Goal: Transaction & Acquisition: Purchase product/service

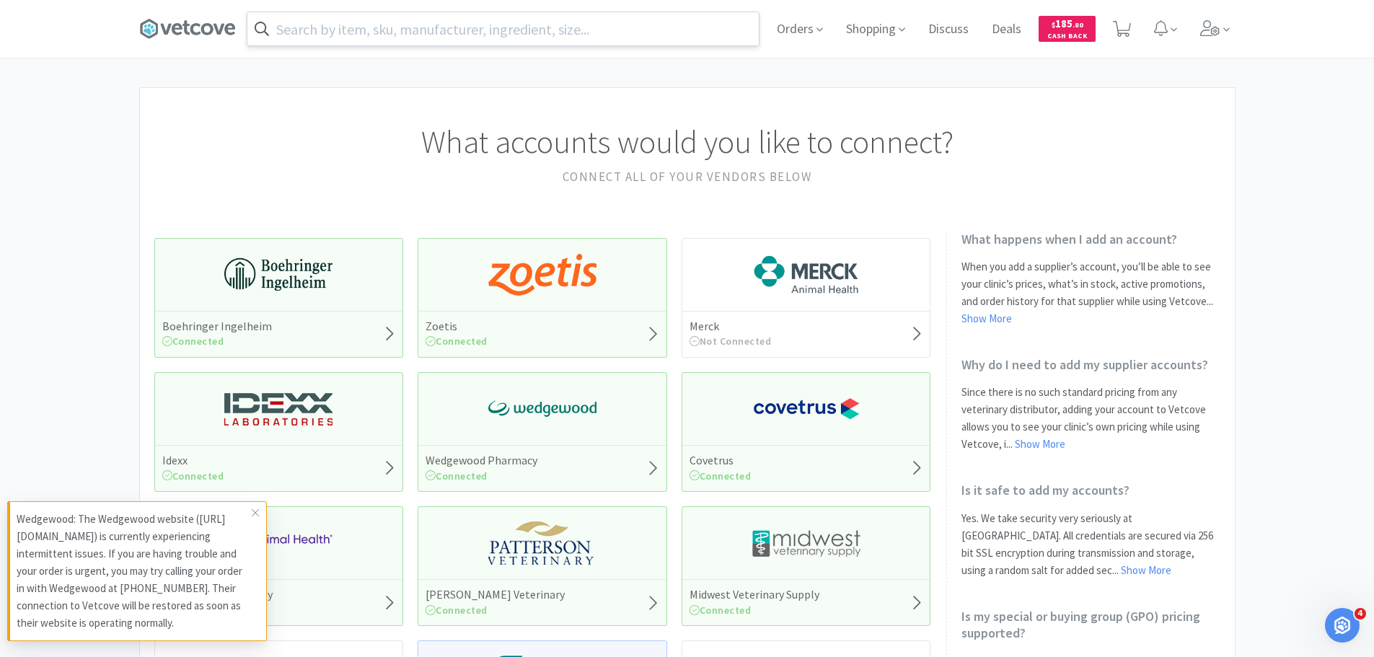
click at [532, 37] on input "text" at bounding box center [503, 28] width 512 height 33
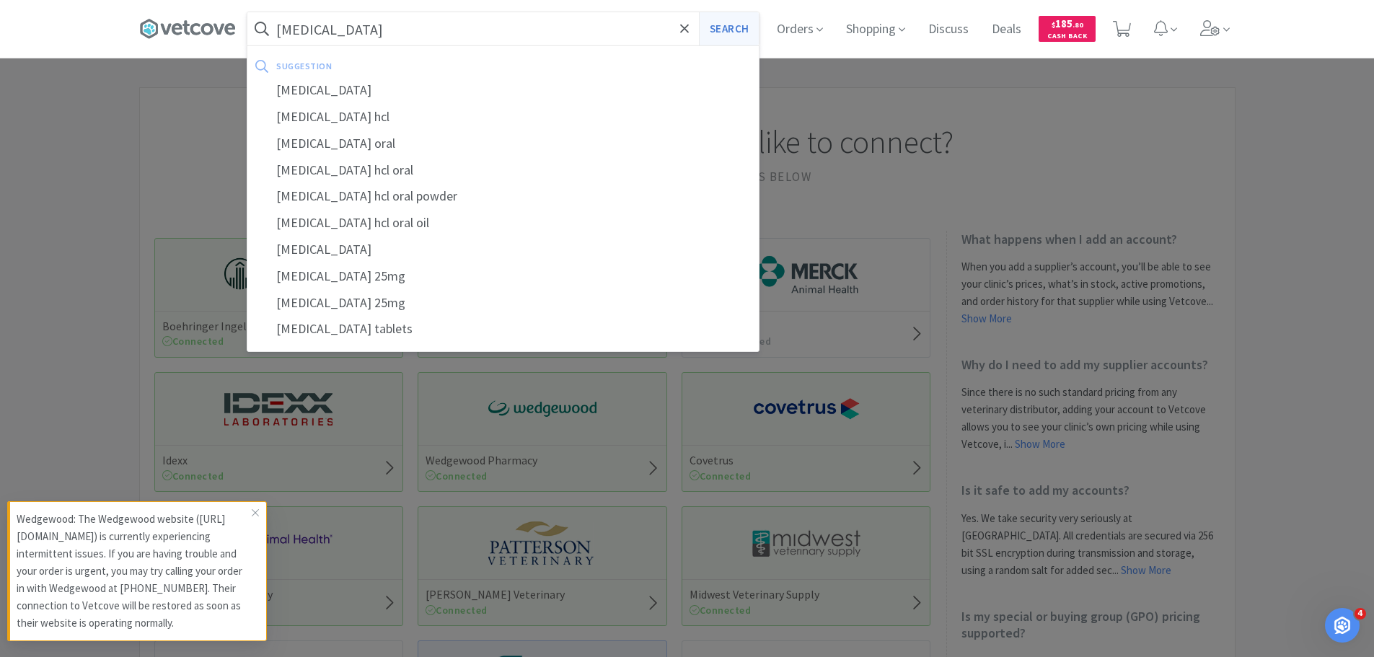
type input "[MEDICAL_DATA]"
click at [723, 22] on button "Search" at bounding box center [729, 28] width 60 height 33
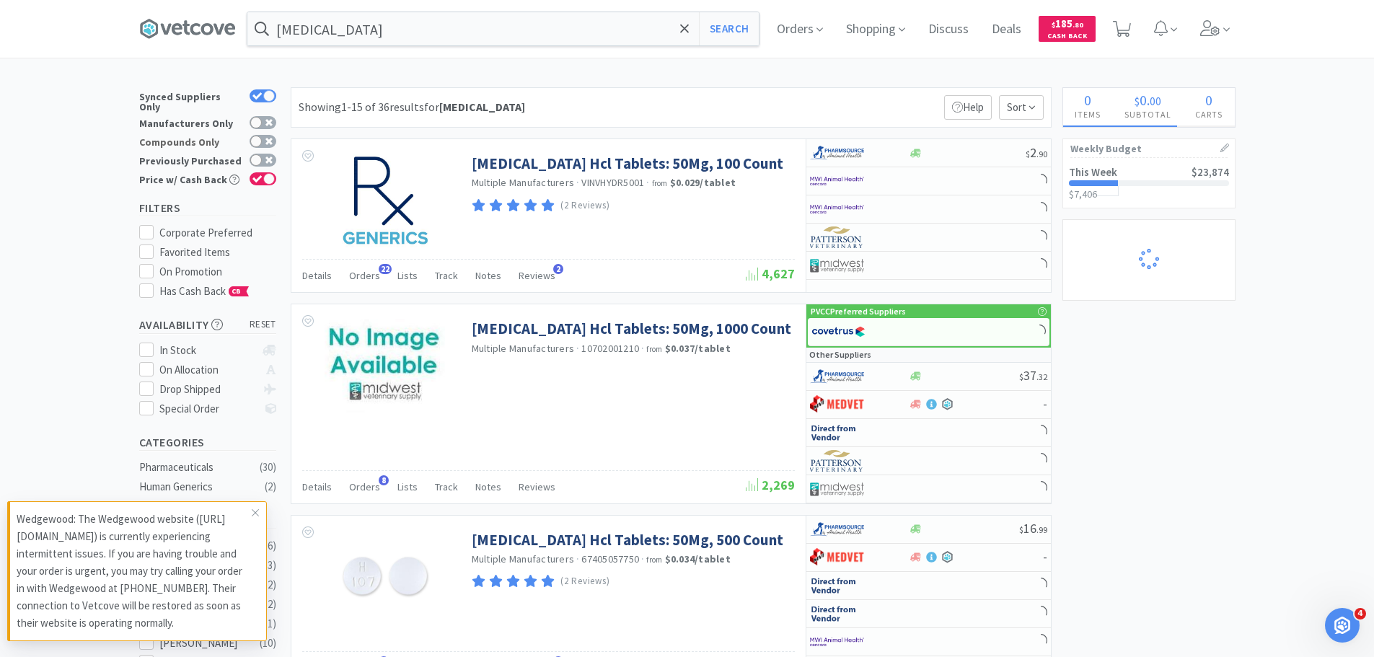
click at [267, 141] on div at bounding box center [259, 142] width 35 height 14
click at [276, 151] on input "Compounds Only" at bounding box center [276, 151] width 1 height 1
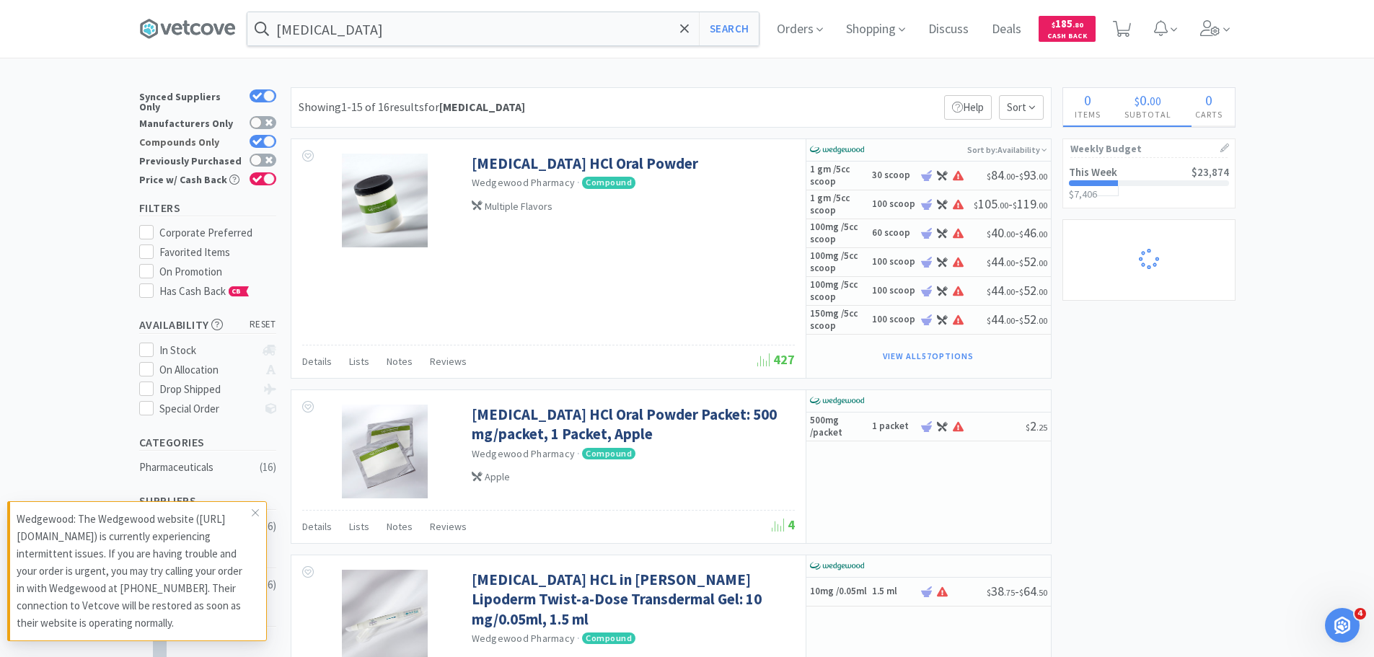
click at [263, 135] on div at bounding box center [263, 141] width 27 height 13
checkbox input "false"
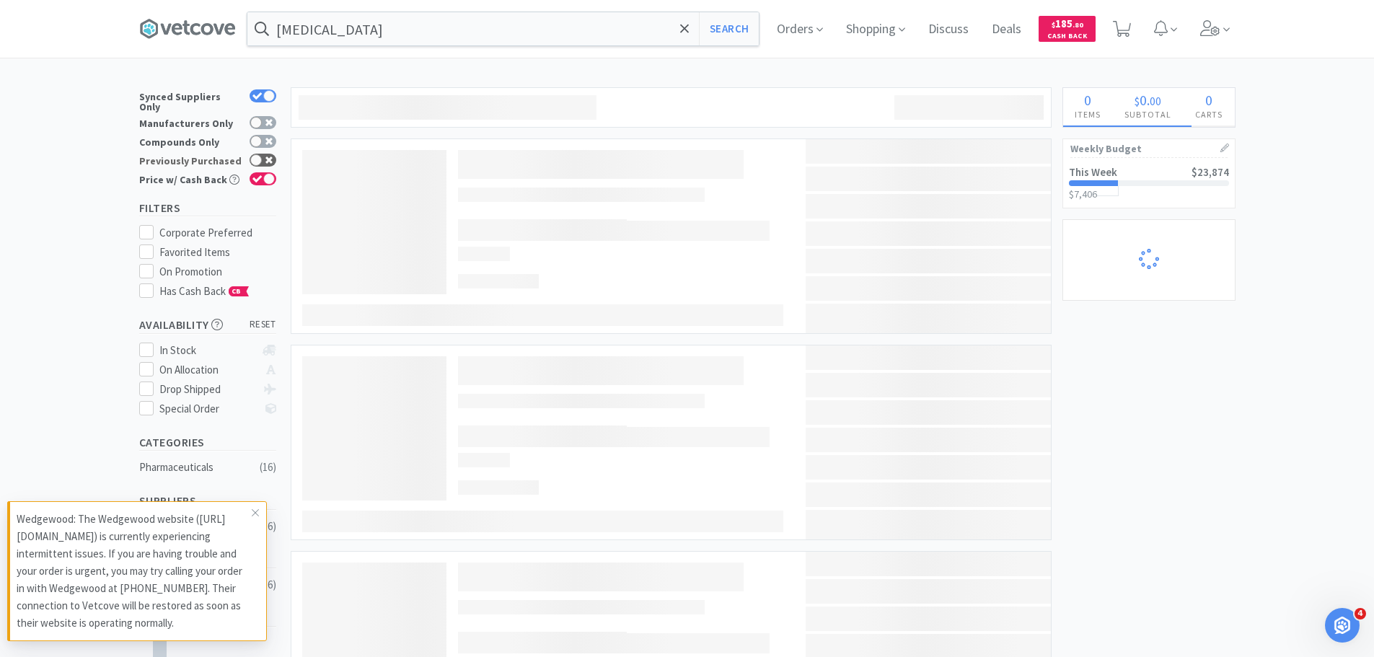
click at [260, 154] on div at bounding box center [256, 160] width 12 height 12
checkbox input "true"
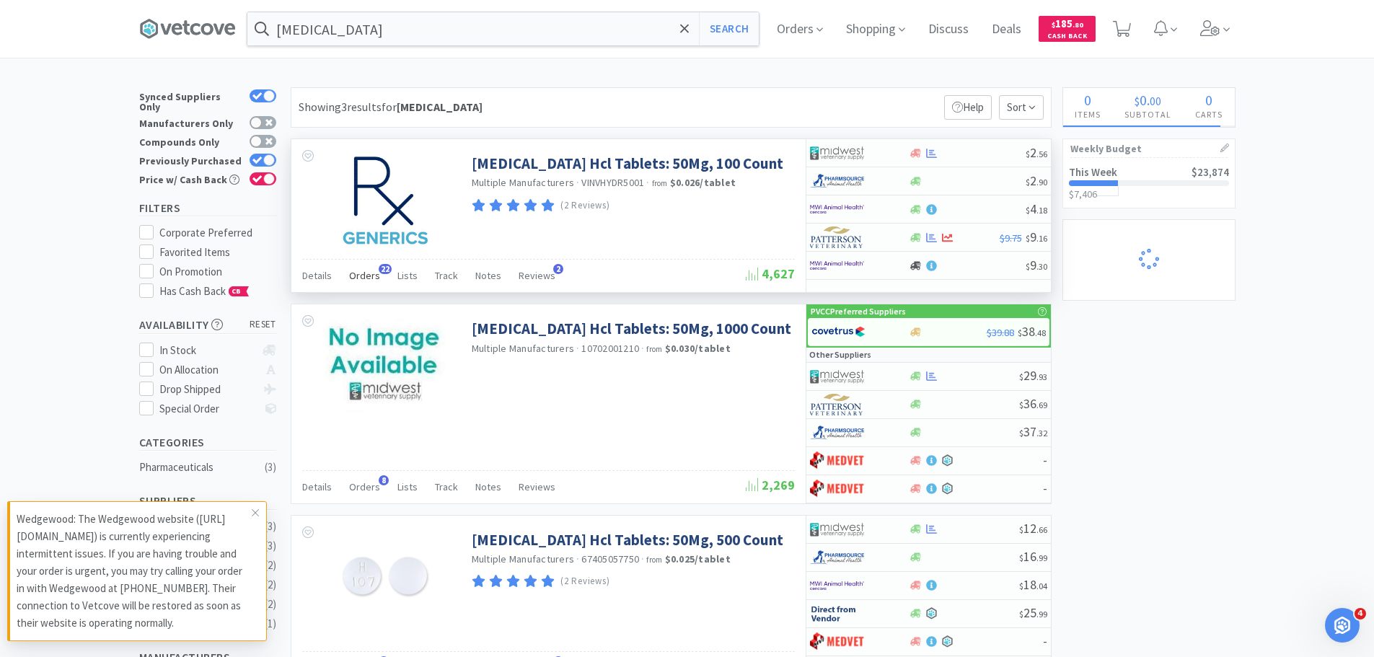
click at [363, 274] on span "Orders" at bounding box center [364, 275] width 31 height 13
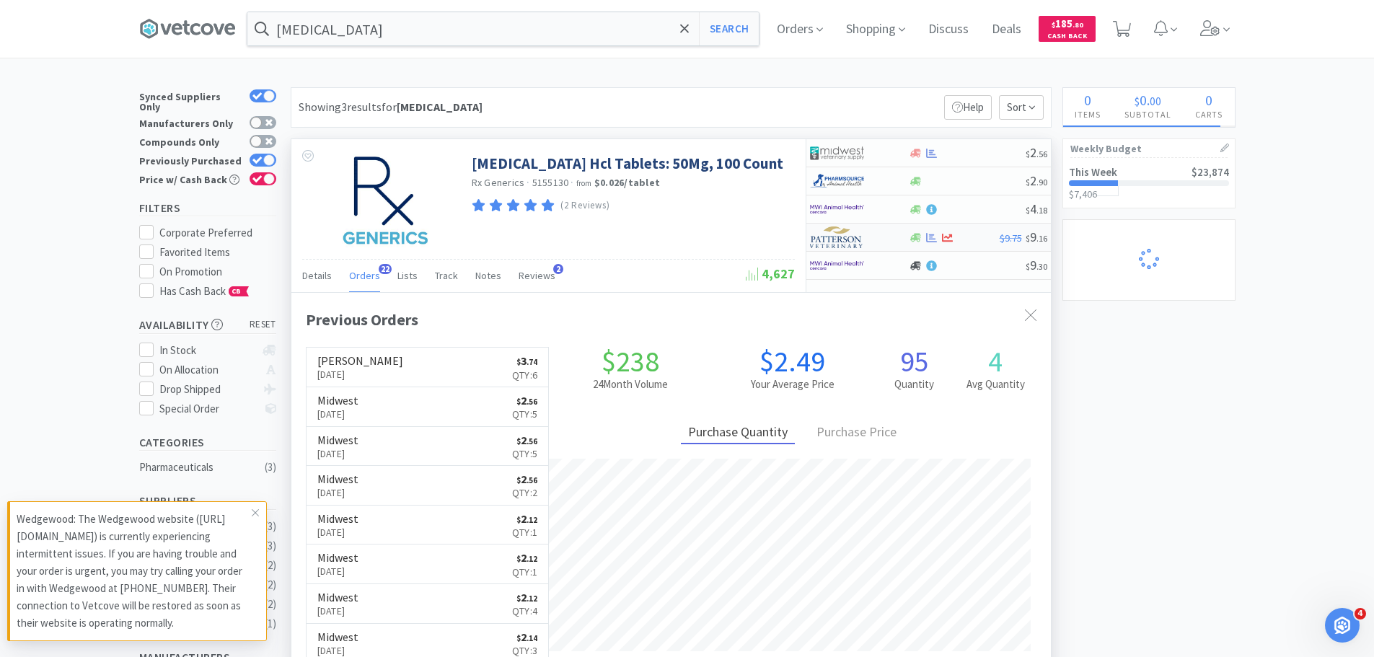
click at [861, 240] on img at bounding box center [837, 238] width 54 height 22
select select "1"
click at [1031, 311] on icon at bounding box center [1031, 316] width 12 height 12
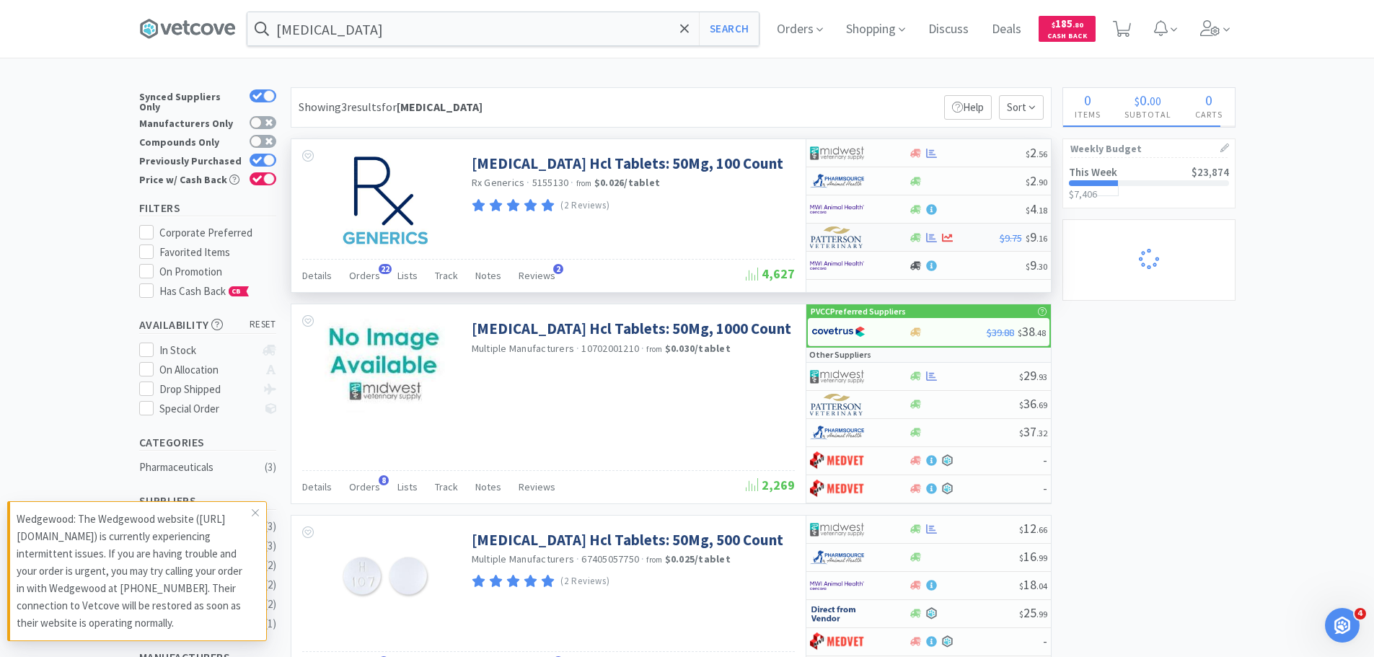
click at [840, 245] on img at bounding box center [837, 238] width 54 height 22
select select "1"
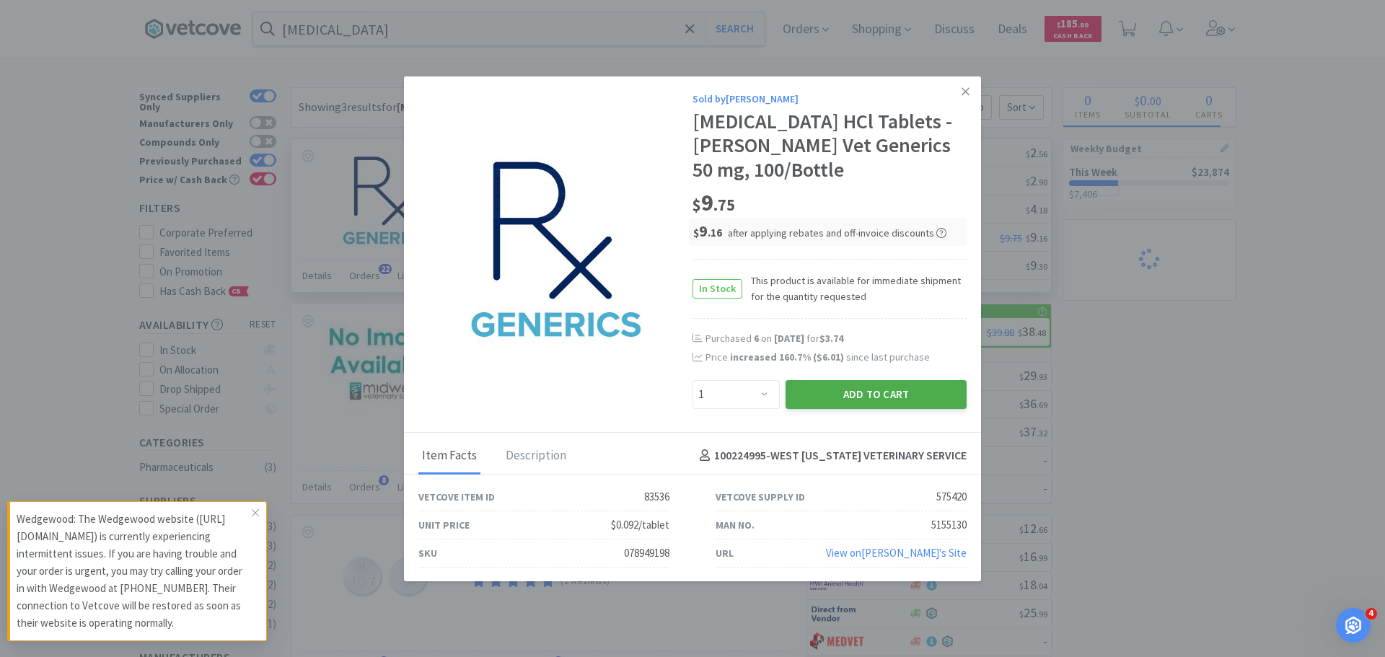
click at [871, 391] on button "Add to Cart" at bounding box center [876, 394] width 181 height 29
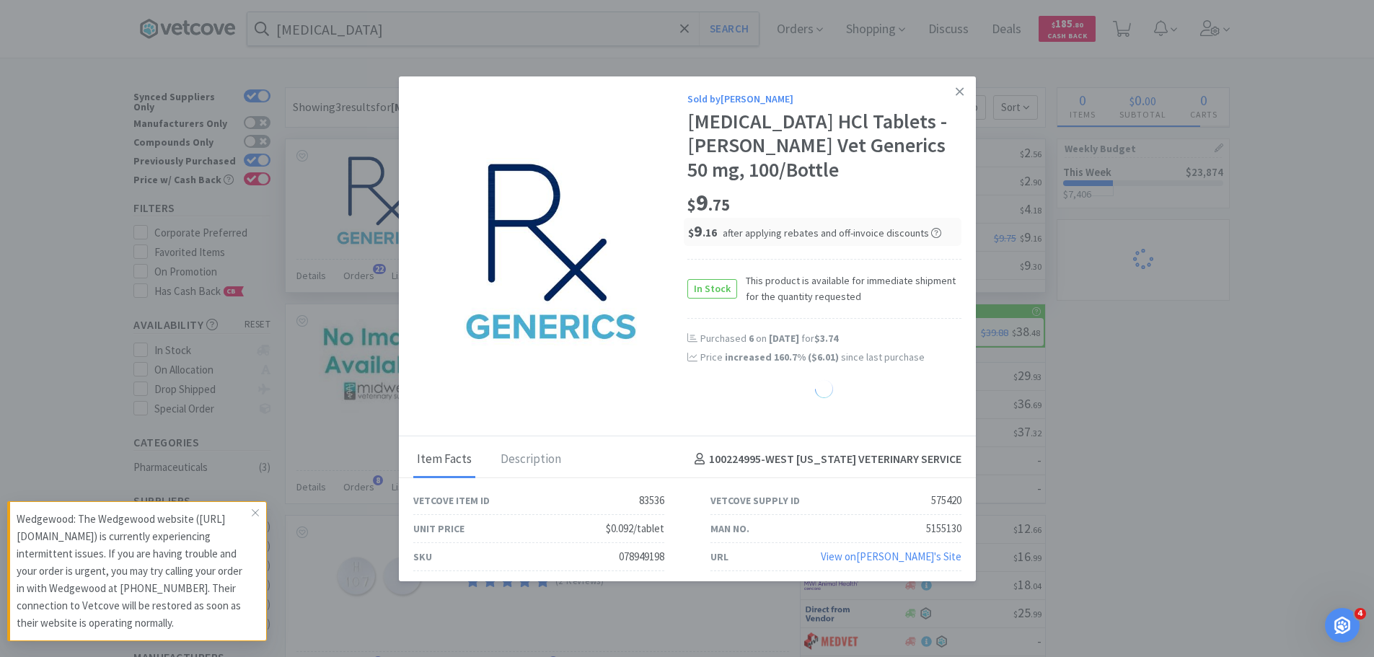
select select "1"
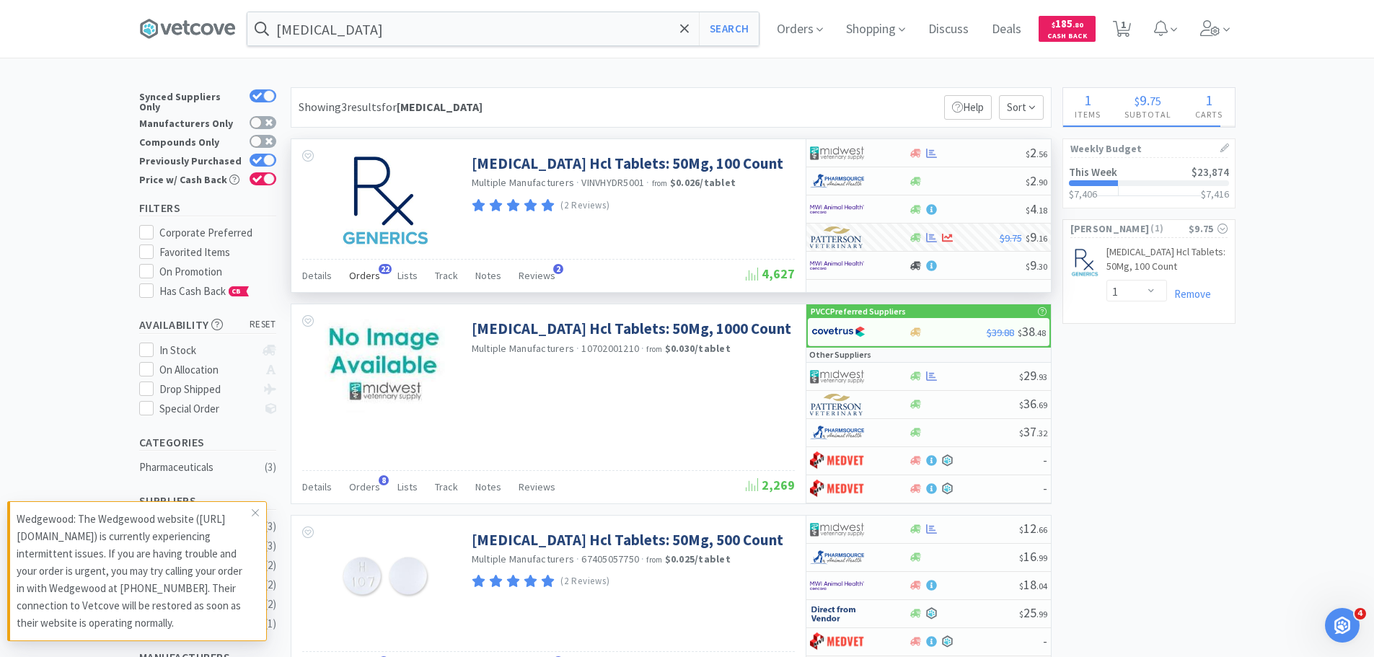
click at [364, 278] on span "Orders" at bounding box center [364, 275] width 31 height 13
